Goal: Check status: Check status

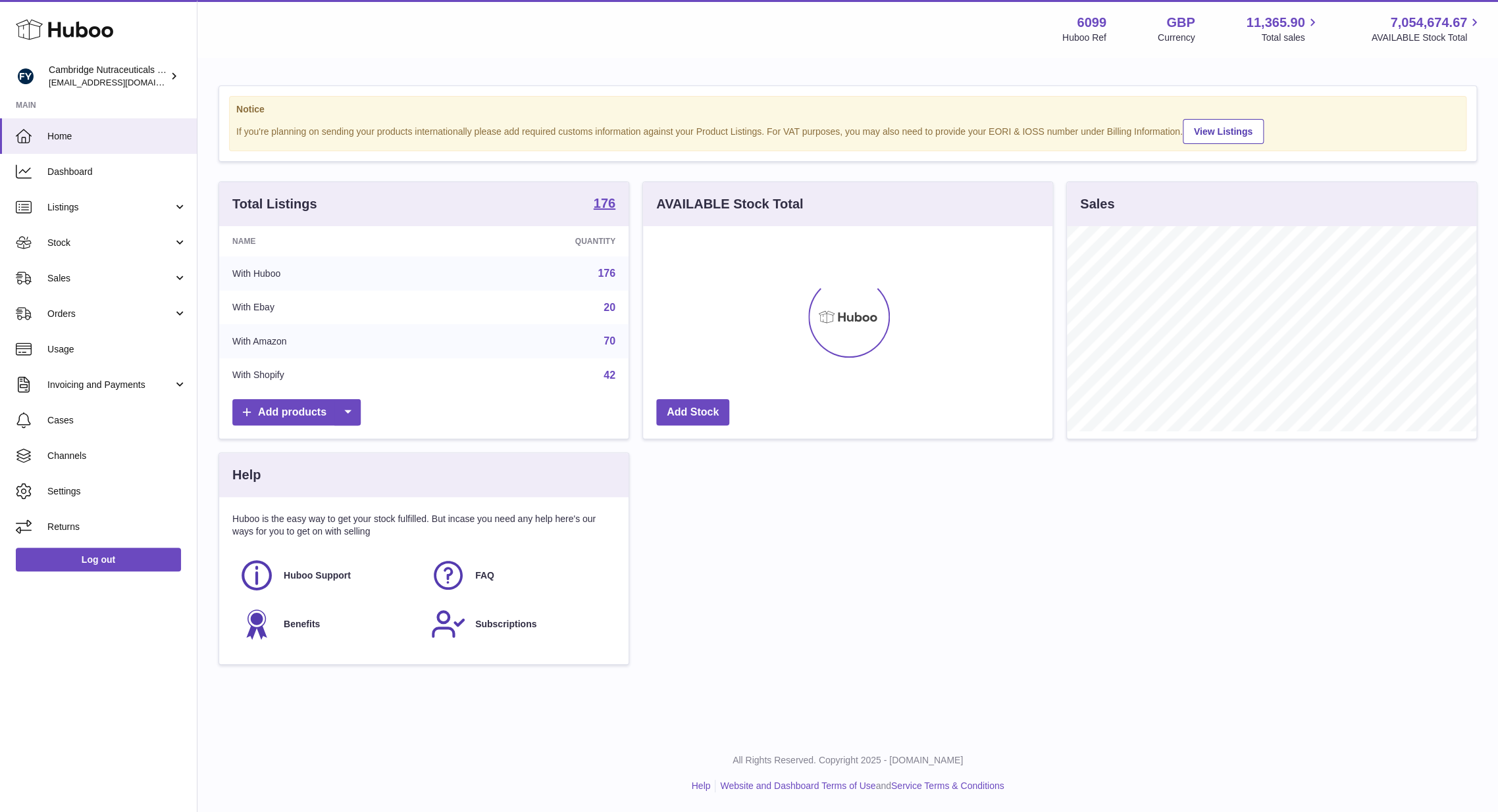
scroll to position [205, 410]
click at [86, 238] on span "Stock" at bounding box center [109, 243] width 125 height 12
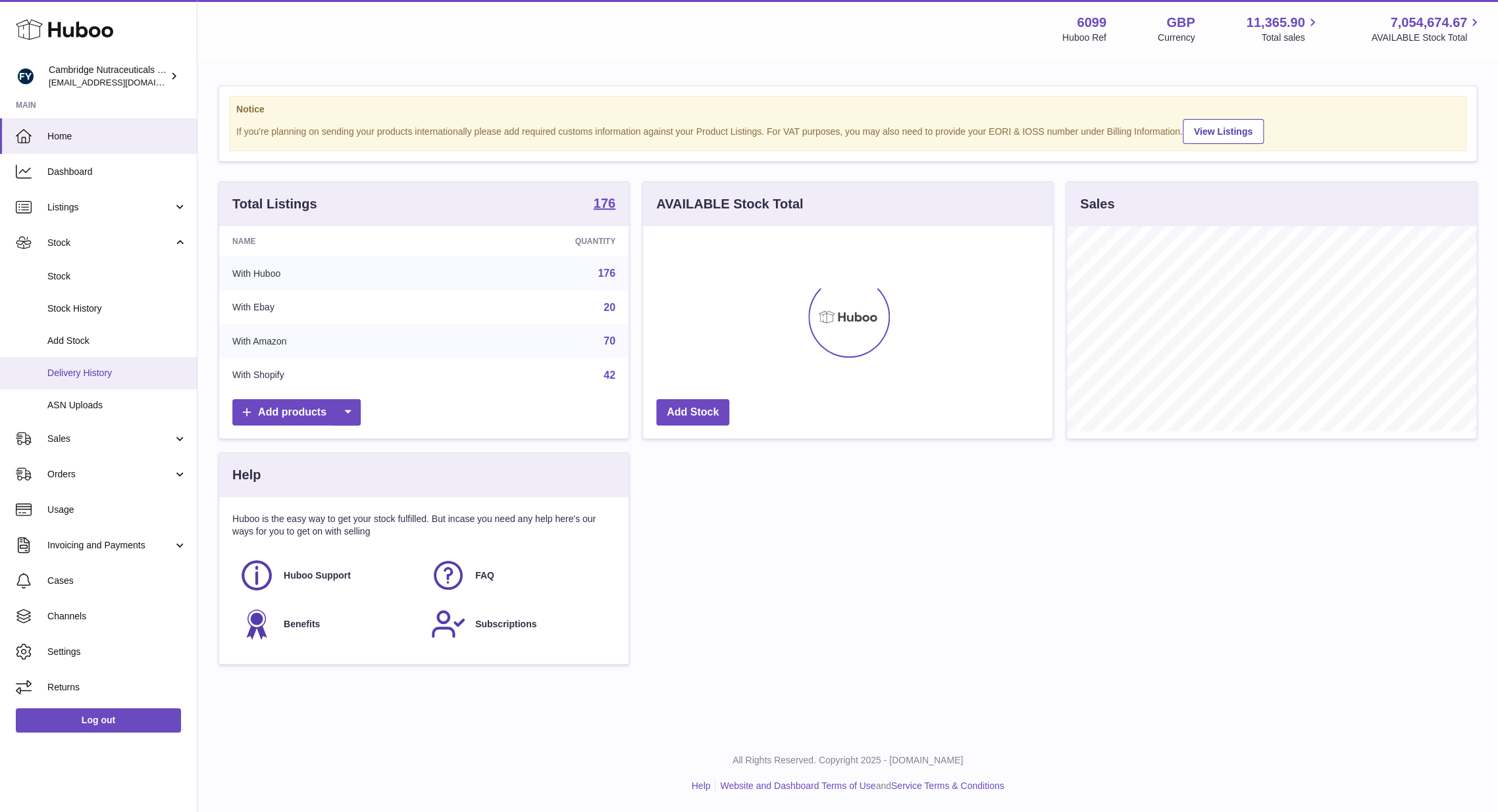
click at [74, 371] on span "Delivery History" at bounding box center [117, 373] width 140 height 12
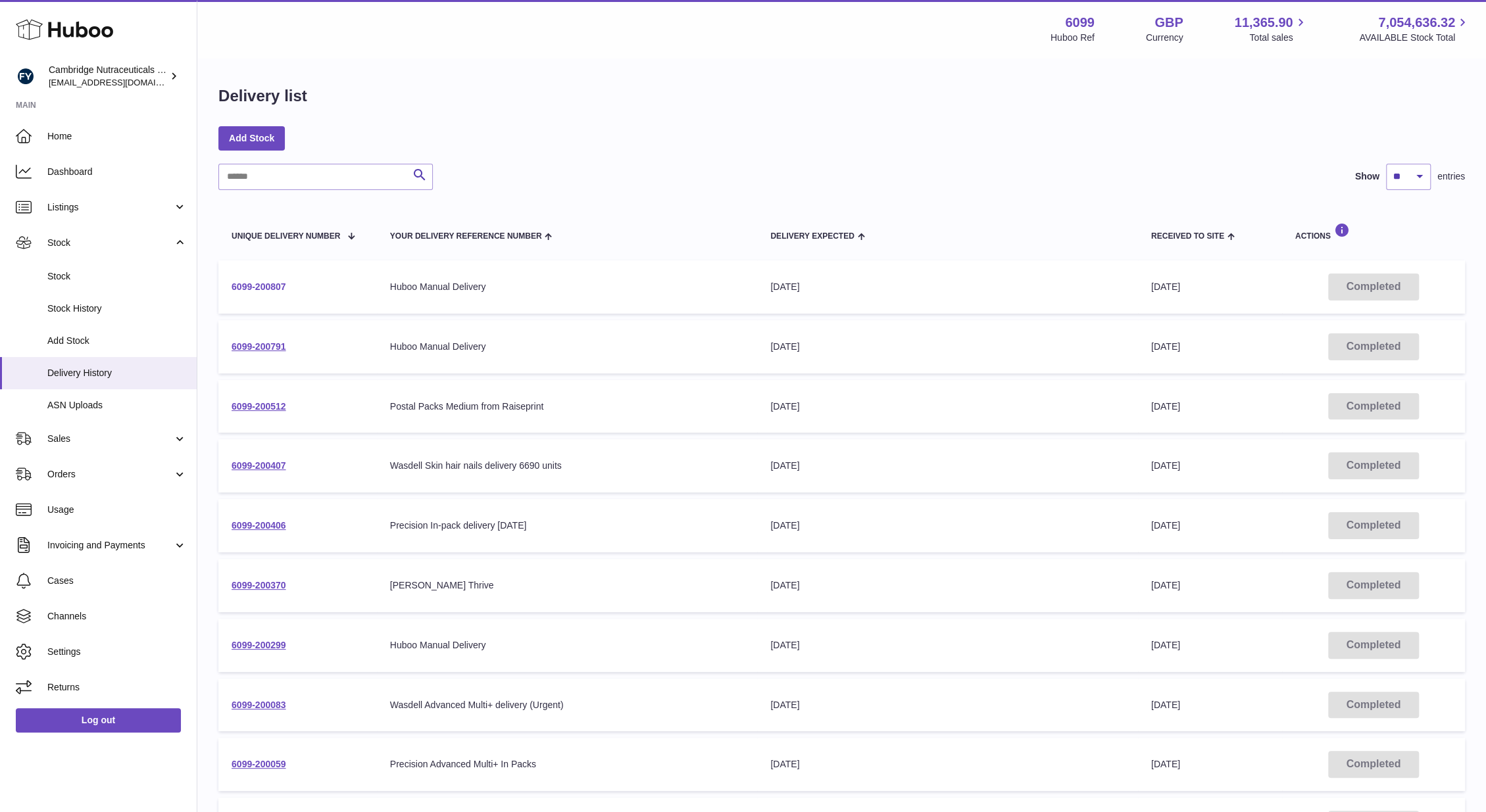
click at [263, 283] on link "6099-200807" at bounding box center [259, 287] width 55 height 11
click at [274, 346] on link "6099-200791" at bounding box center [259, 346] width 55 height 11
click at [106, 724] on link "Log out" at bounding box center [98, 720] width 165 height 24
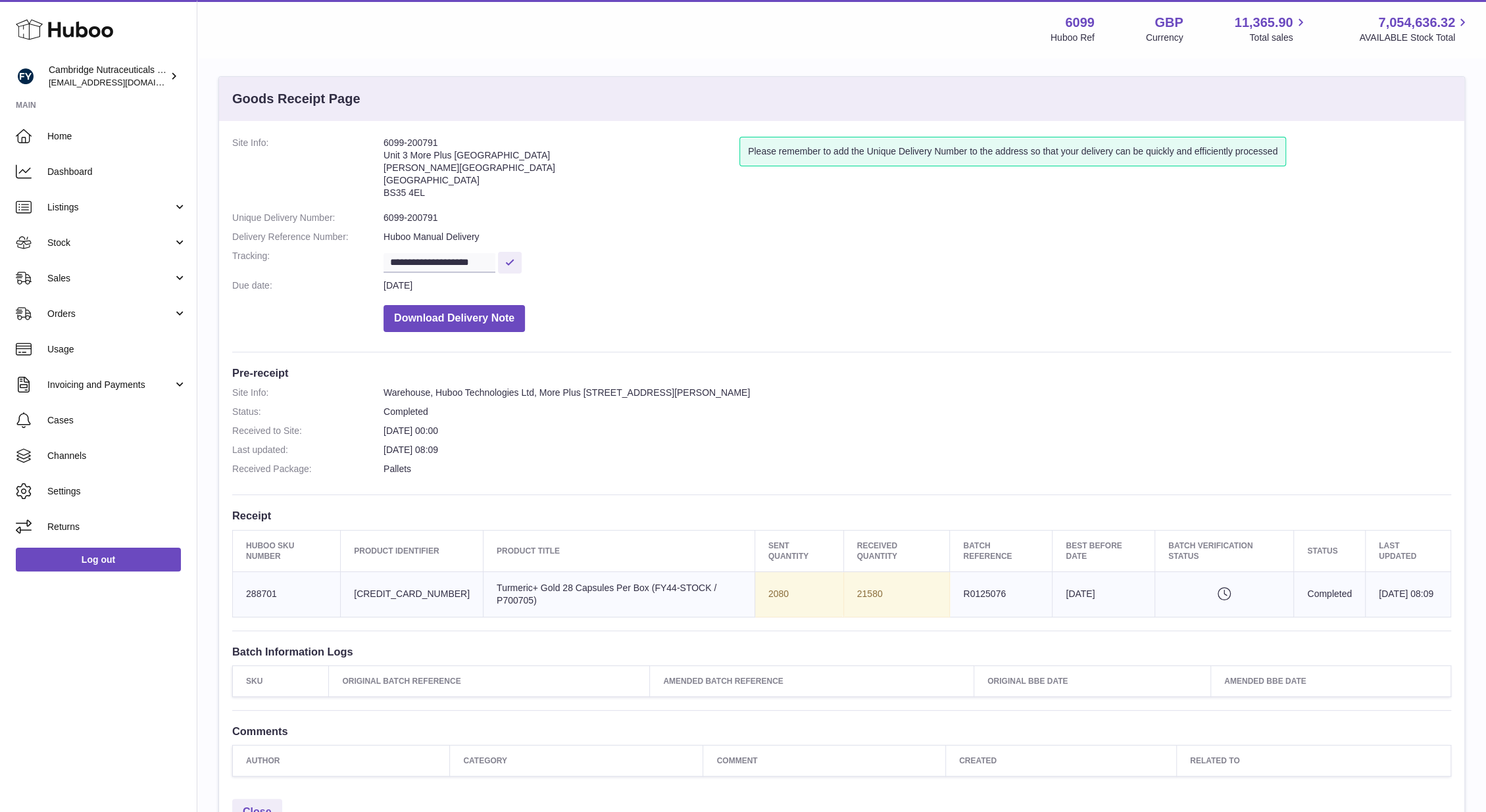
scroll to position [139, 0]
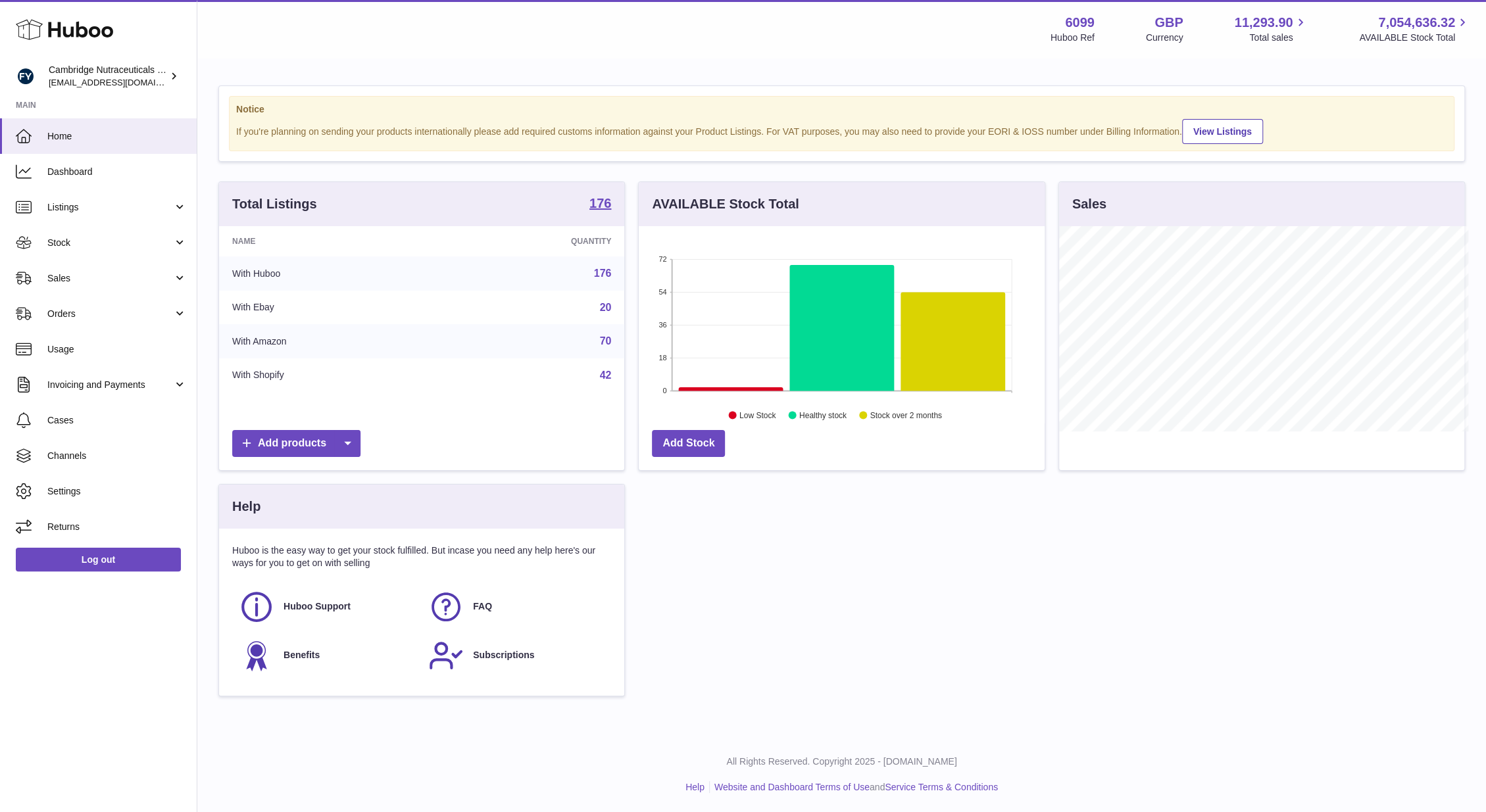
scroll to position [657585, 657493]
click at [114, 254] on link "Stock" at bounding box center [98, 242] width 197 height 36
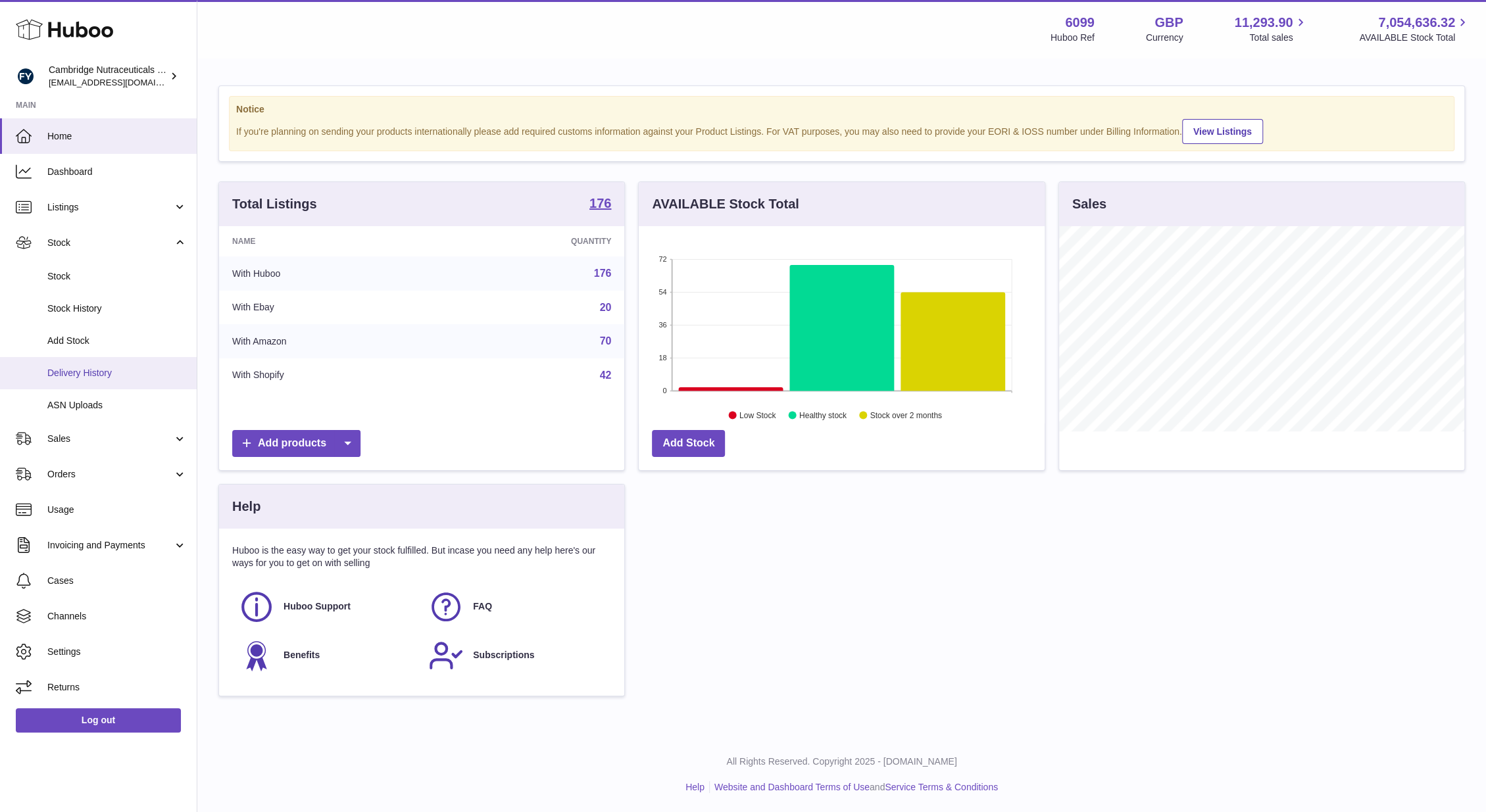
click at [96, 365] on link "Delivery History" at bounding box center [98, 373] width 197 height 32
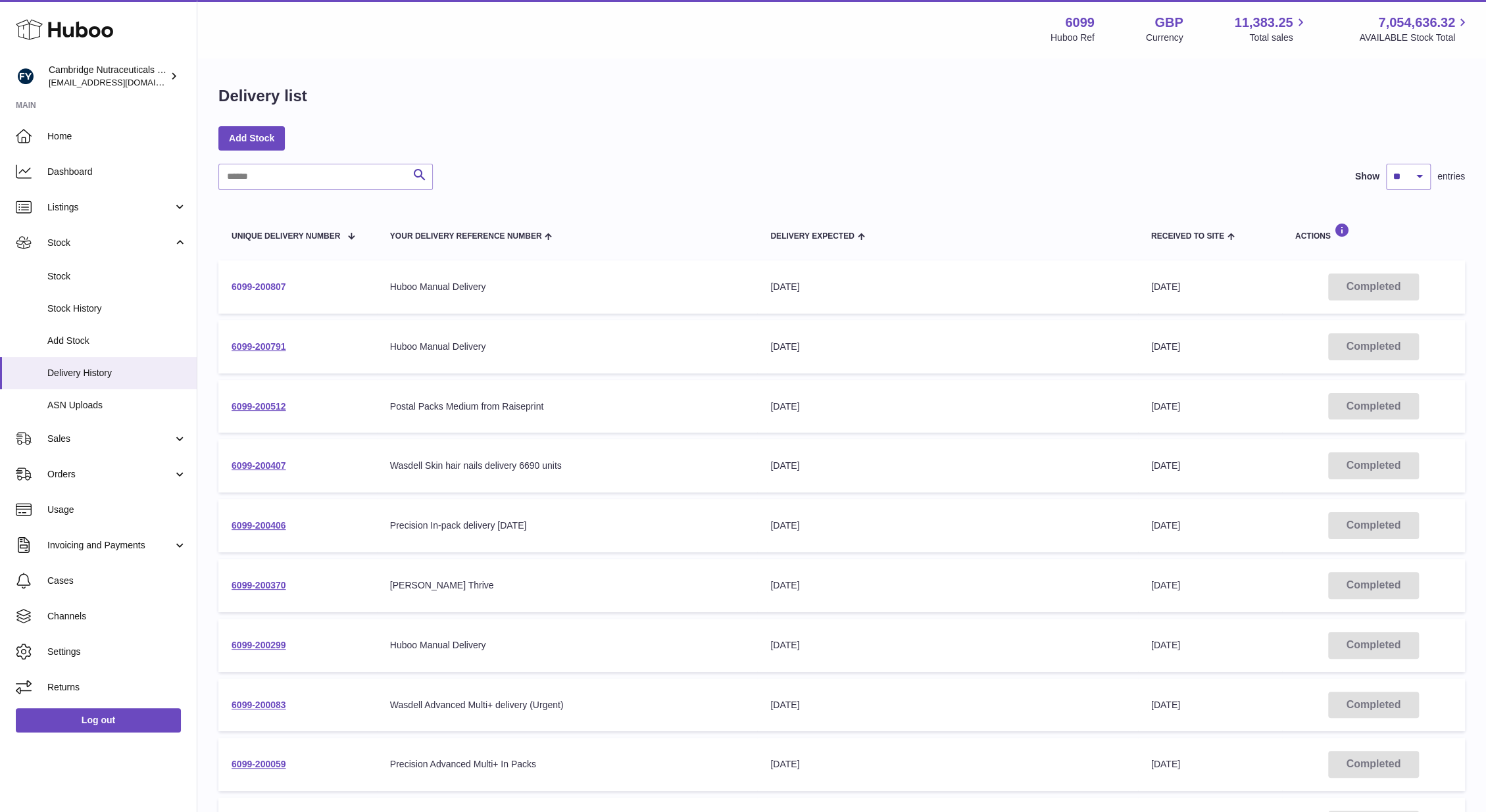
click at [270, 287] on link "6099-200807" at bounding box center [259, 287] width 55 height 11
click at [248, 281] on td "6099-200807" at bounding box center [298, 287] width 159 height 53
click at [244, 286] on link "6099-200807" at bounding box center [259, 287] width 55 height 11
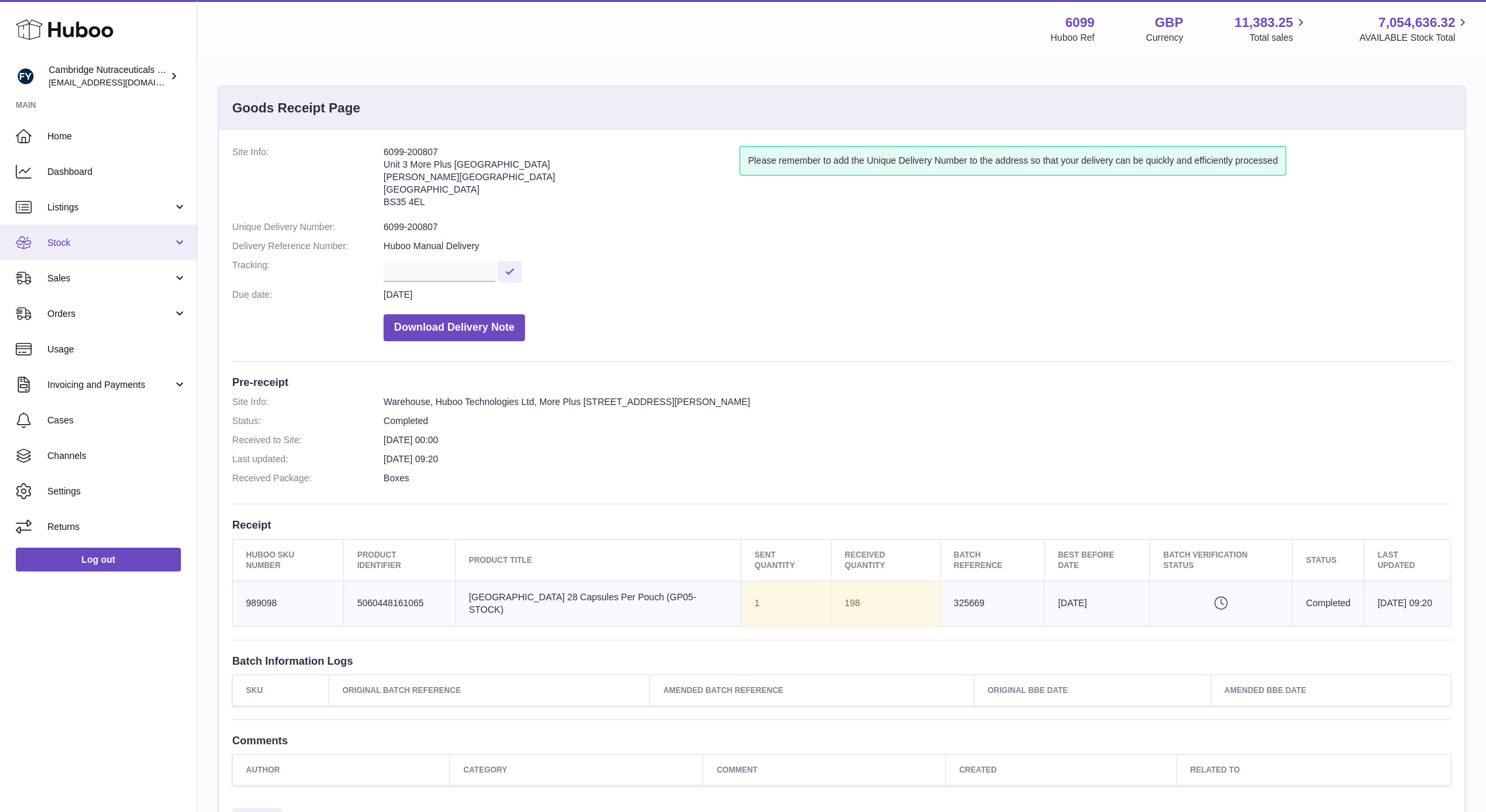
click at [86, 248] on span "Stock" at bounding box center [109, 243] width 125 height 12
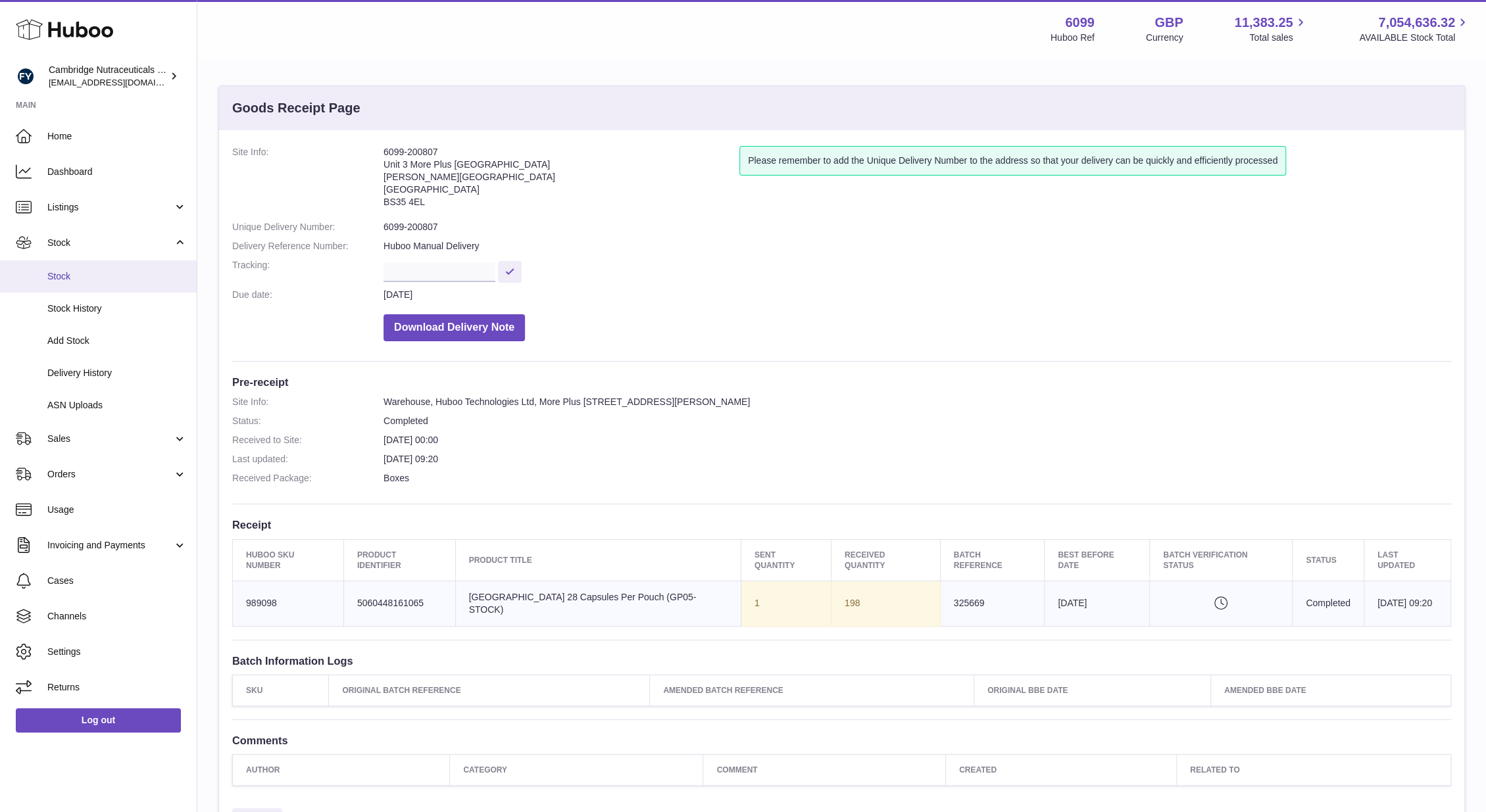
click at [69, 283] on link "Stock" at bounding box center [98, 276] width 197 height 32
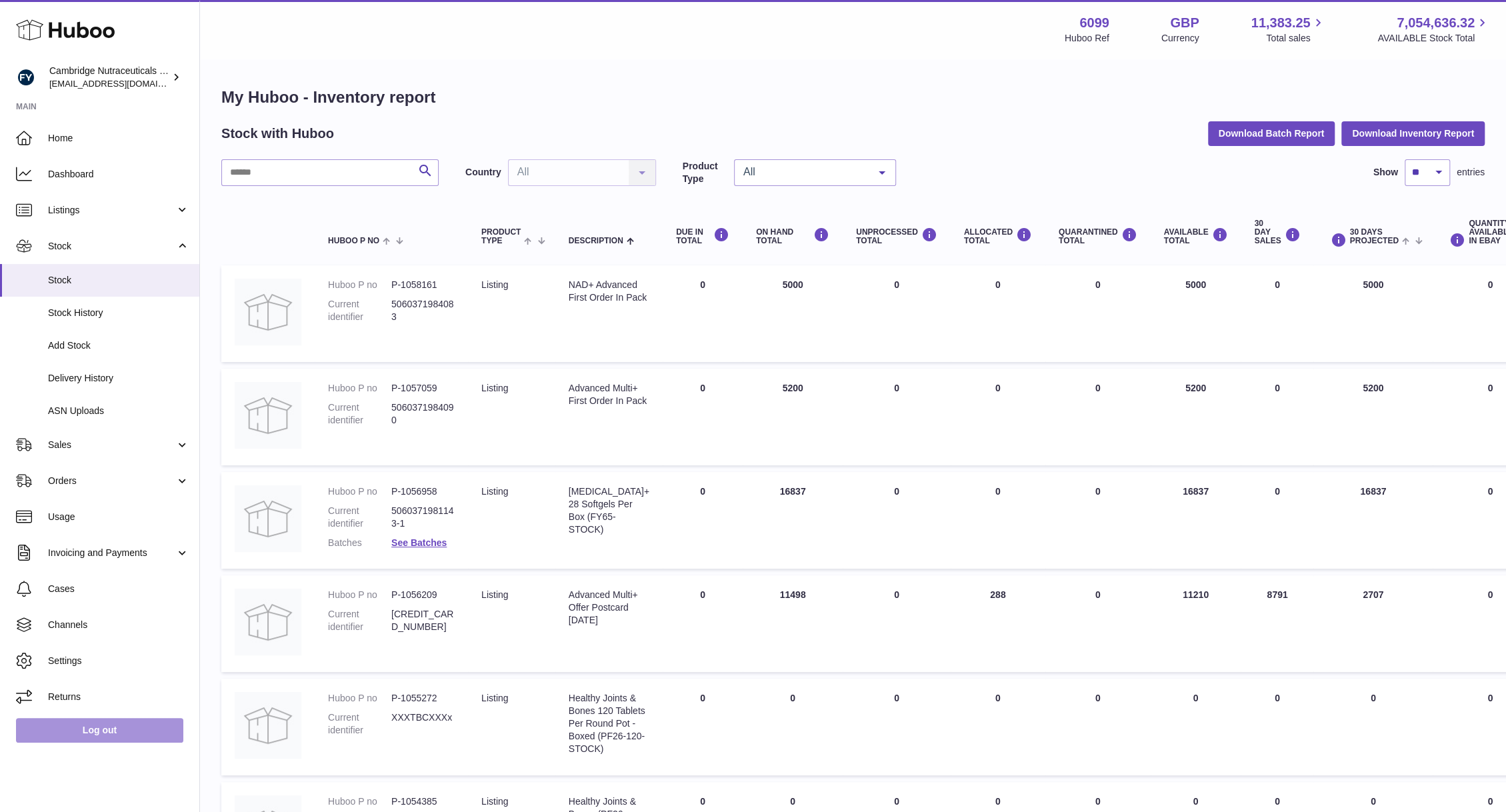
click at [147, 723] on link "Log out" at bounding box center [99, 730] width 167 height 24
